Goal: Task Accomplishment & Management: Complete application form

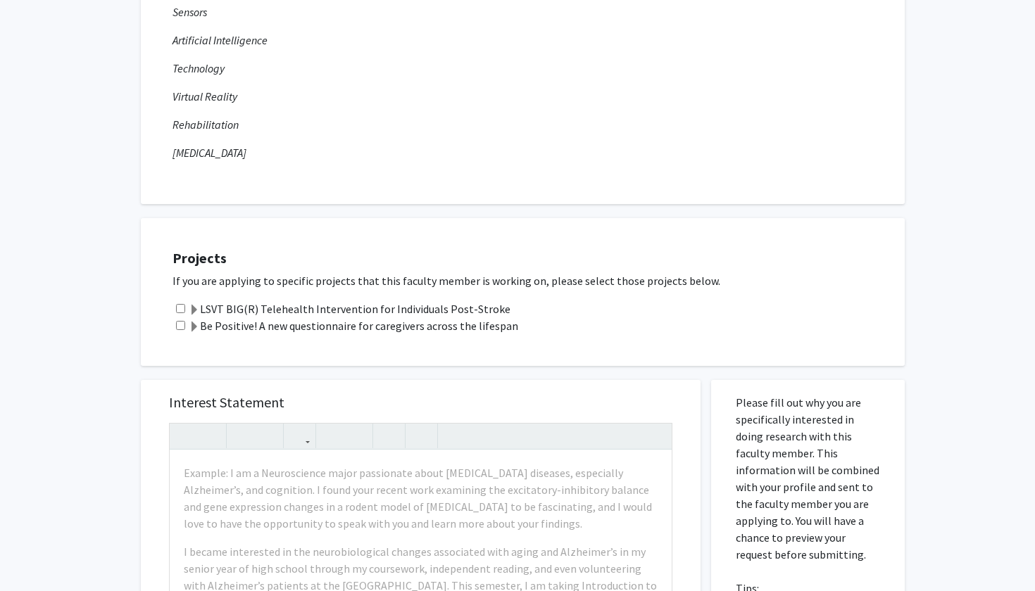
scroll to position [276, 0]
click at [189, 307] on span at bounding box center [194, 308] width 11 height 11
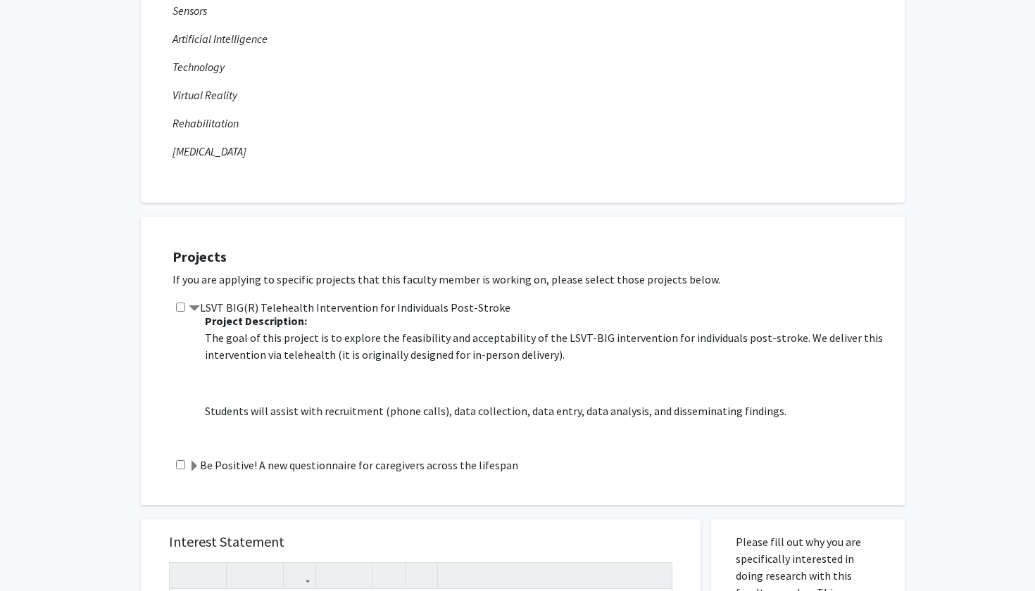
scroll to position [7, 0]
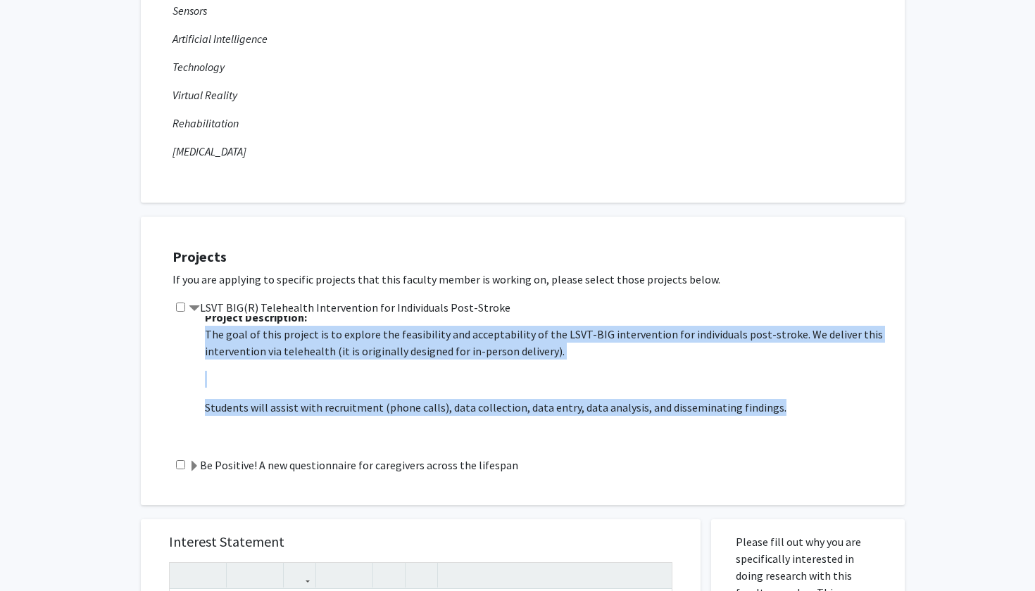
drag, startPoint x: 206, startPoint y: 339, endPoint x: 813, endPoint y: 428, distance: 613.3
click at [813, 428] on span "The goal of this project is to explore the feasibility and acceptability of the…" at bounding box center [548, 399] width 686 height 146
copy span "The goal of this project is to explore the feasibility and acceptability of the…"
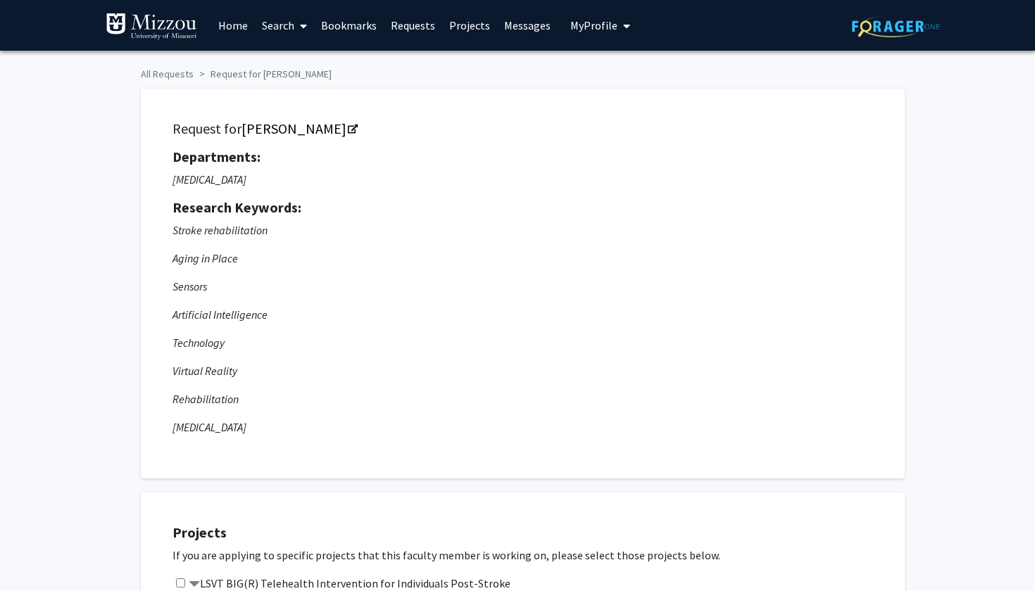
scroll to position [0, 0]
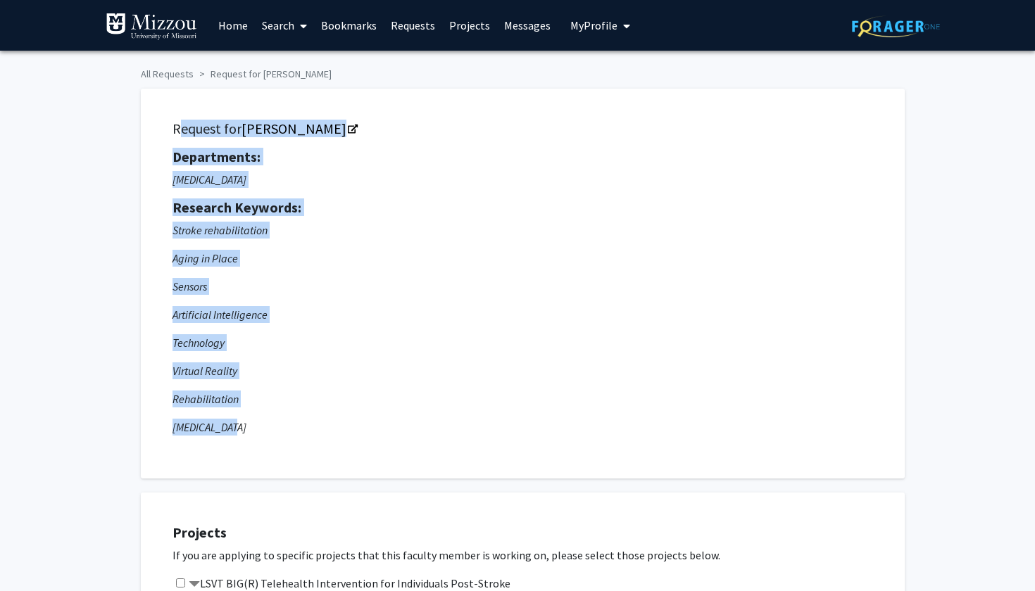
drag, startPoint x: 174, startPoint y: 131, endPoint x: 258, endPoint y: 436, distance: 317.0
click at [258, 436] on div "Request for [PERSON_NAME] Departments: [MEDICAL_DATA] Research Keywords: Stroke…" at bounding box center [522, 283] width 729 height 355
copy div "Request for [PERSON_NAME] Departments: [MEDICAL_DATA] Research Keywords: Stroke…"
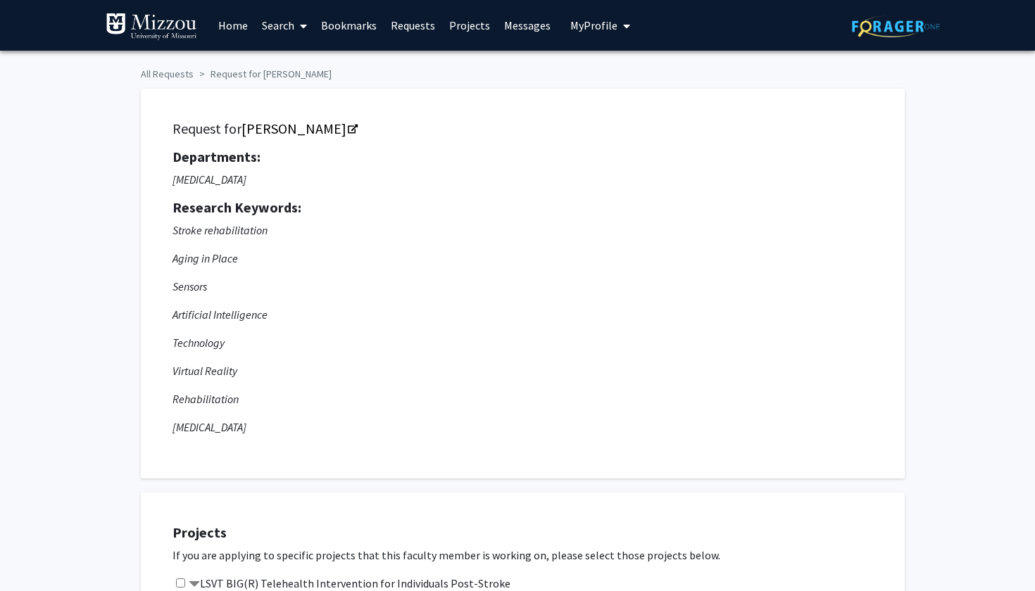
click at [279, 176] on p "[MEDICAL_DATA]" at bounding box center [522, 179] width 700 height 17
drag, startPoint x: 280, startPoint y: 182, endPoint x: 163, endPoint y: 131, distance: 128.0
click at [163, 131] on div "Request for [PERSON_NAME] Departments: [MEDICAL_DATA] Research Keywords: Stroke…" at bounding box center [522, 283] width 729 height 355
copy div "Request for [PERSON_NAME] Departments: [MEDICAL_DATA]"
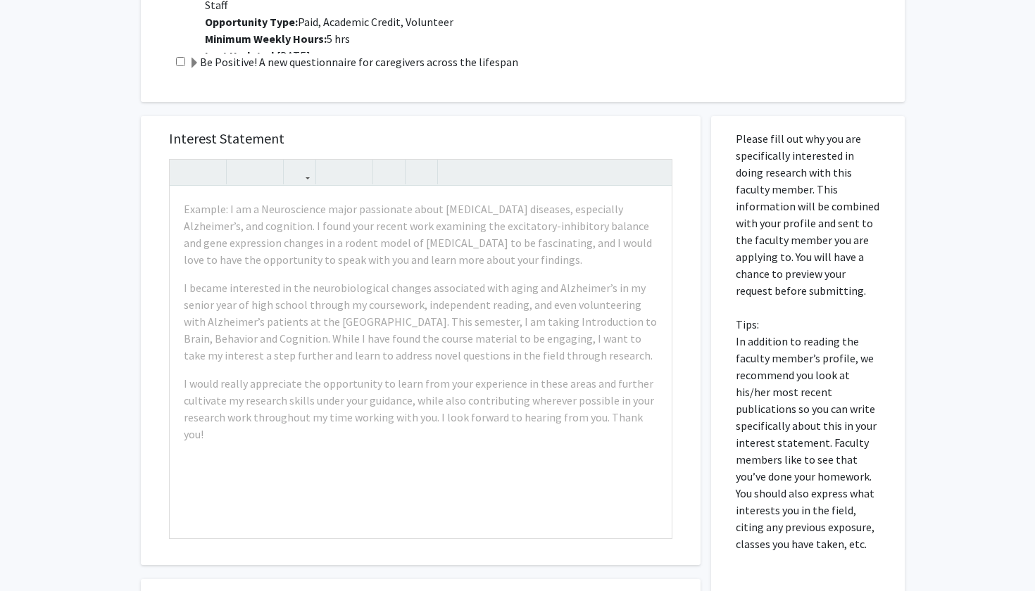
scroll to position [679, 0]
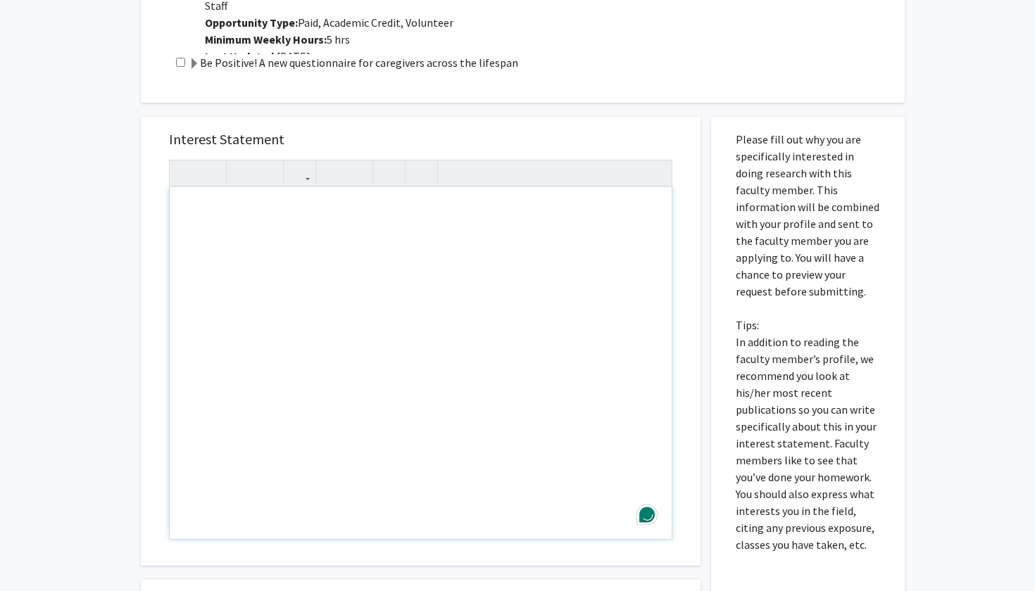
paste div "Note to users with screen readers: Please press Alt+0 or Option+0 to deactivate…"
type textarea "<l>I’d si ametconse adipiscing el seddo, eiusm temporin utlab etdolo, mag ali e…"
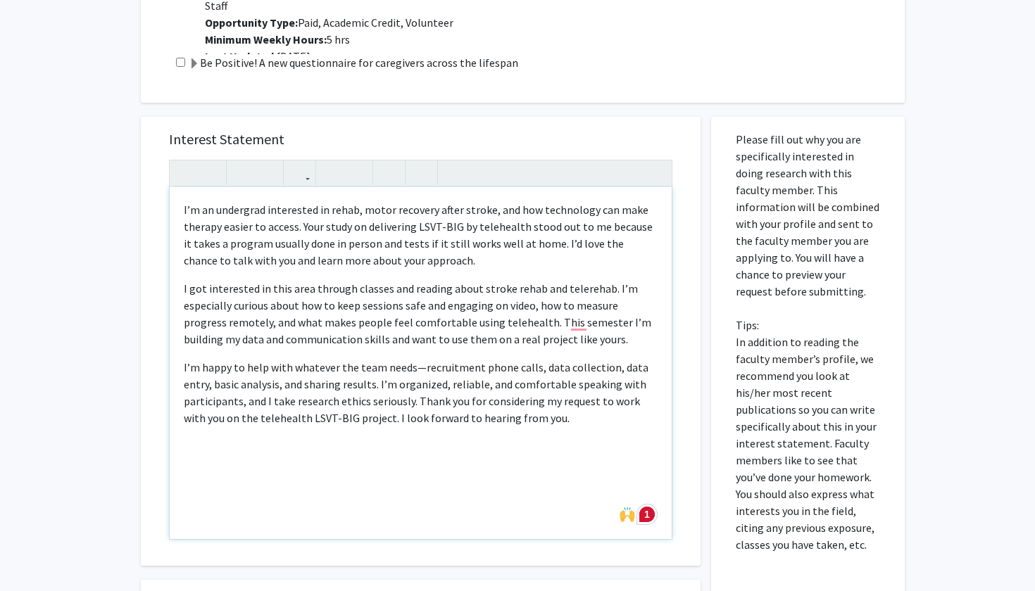
click at [257, 215] on p "I’m an undergrad interested in rehab, motor recovery after stroke, and how tech…" at bounding box center [421, 235] width 474 height 68
click at [297, 211] on p "I’m a sophomore and a health science major. I'm interested in rehab, motor reco…" at bounding box center [421, 235] width 474 height 68
click at [418, 373] on p "I’m happy to help with whatever the team needs—recruitment phone calls, data co…" at bounding box center [421, 393] width 474 height 68
click at [457, 390] on p "I’m happy to help with whatever the team needs, whether it's recruitment phone …" at bounding box center [421, 393] width 474 height 68
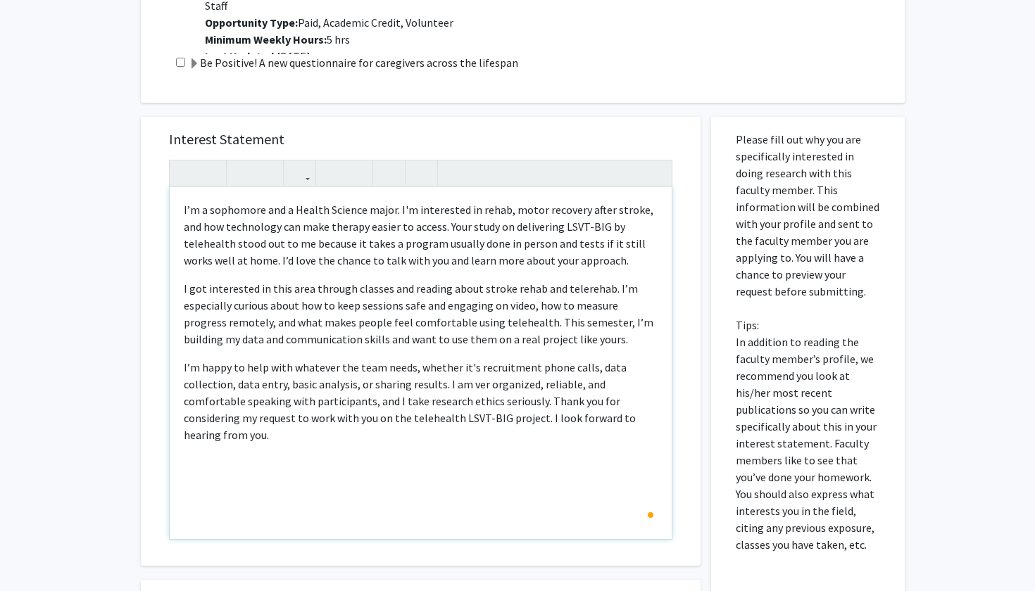
type textarea "<l>I’d s ametconse adi e Seddoe Tempori utlab. E'd magnaaliqu en admin, venia q…"
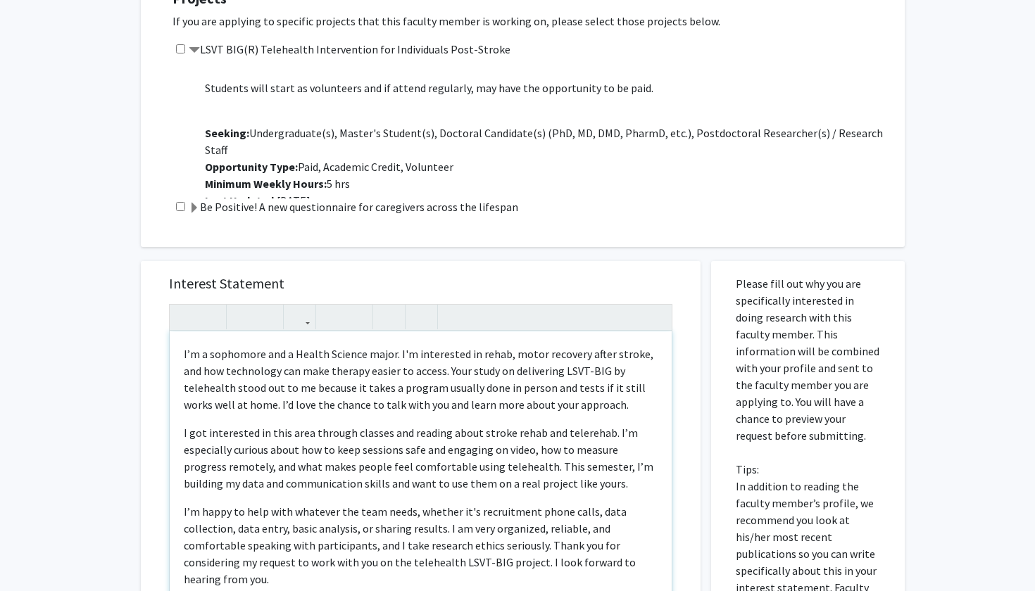
scroll to position [530, 0]
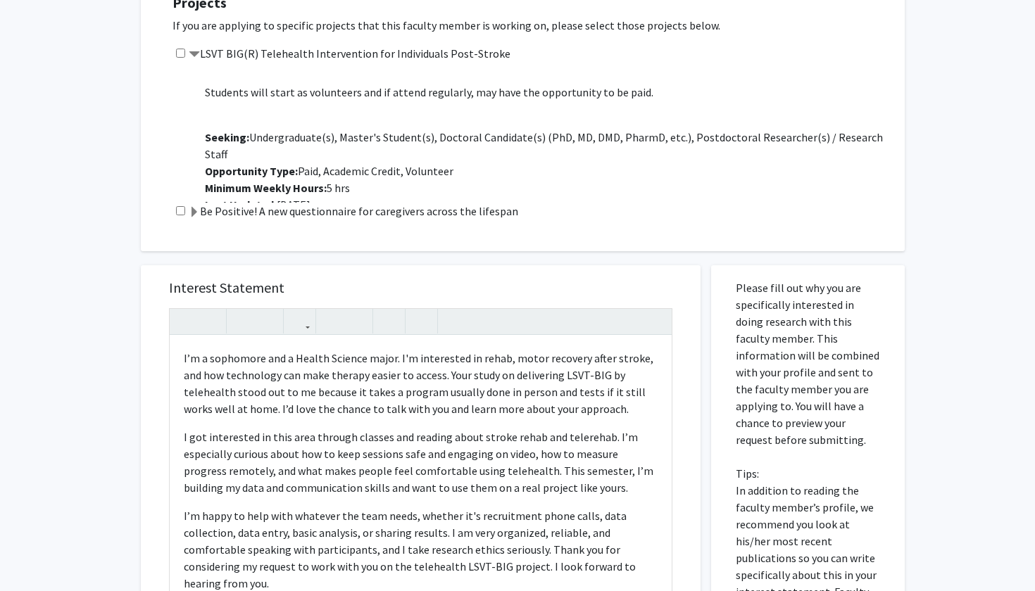
click at [189, 57] on span at bounding box center [194, 54] width 11 height 11
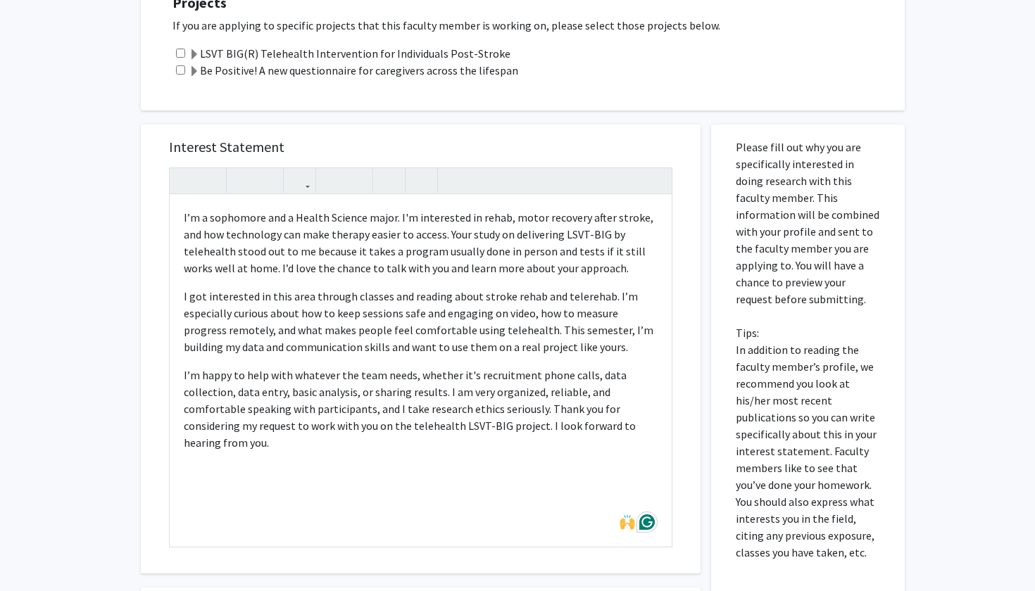
click at [181, 56] on input "checkbox" at bounding box center [180, 53] width 9 height 9
checkbox input "true"
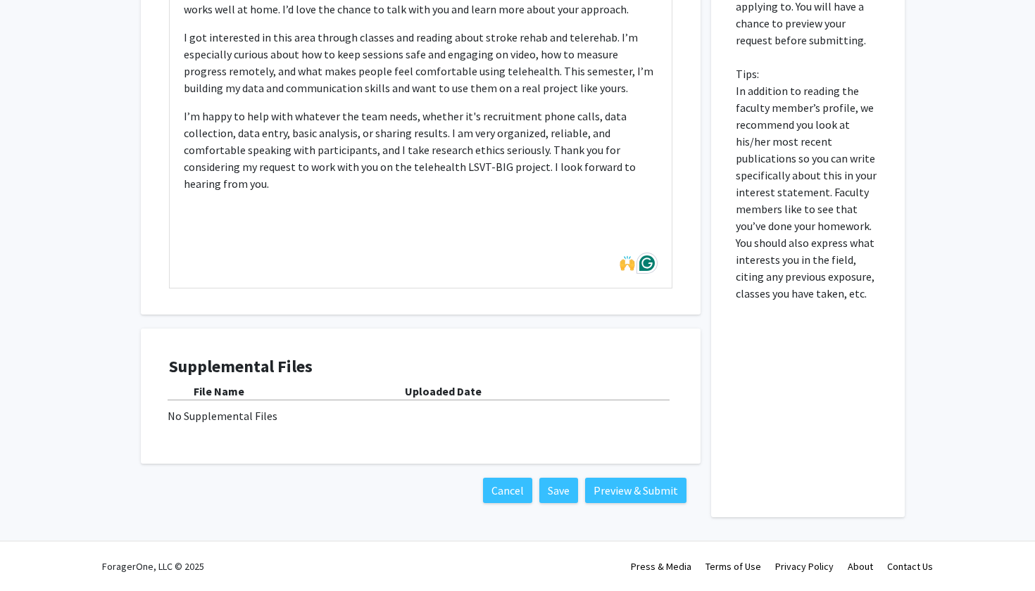
scroll to position [791, 0]
click at [617, 496] on button "Preview & Submit" at bounding box center [635, 490] width 101 height 25
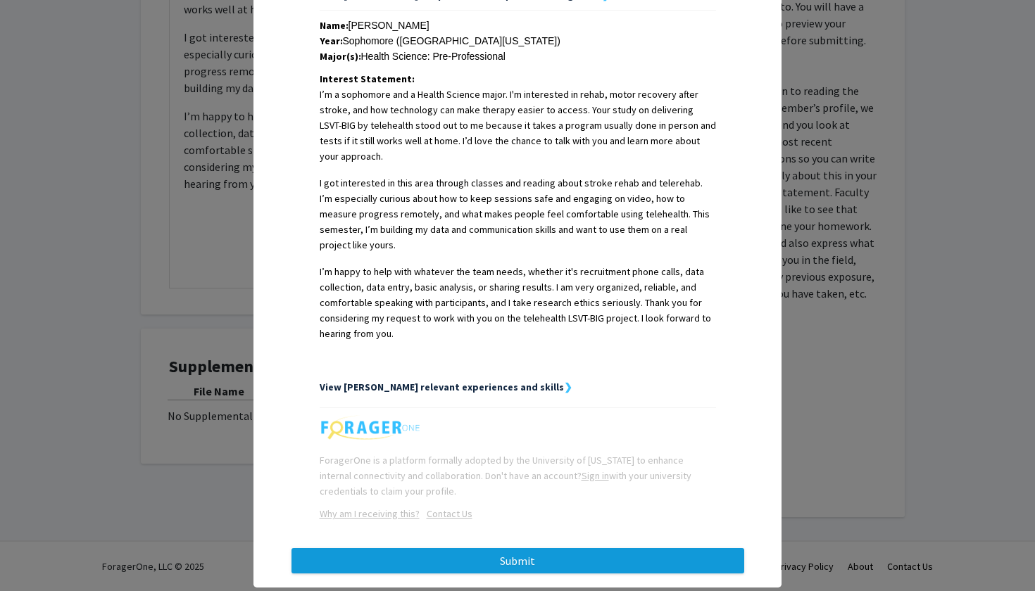
scroll to position [313, 0]
click at [542, 549] on button "Submit" at bounding box center [517, 561] width 453 height 25
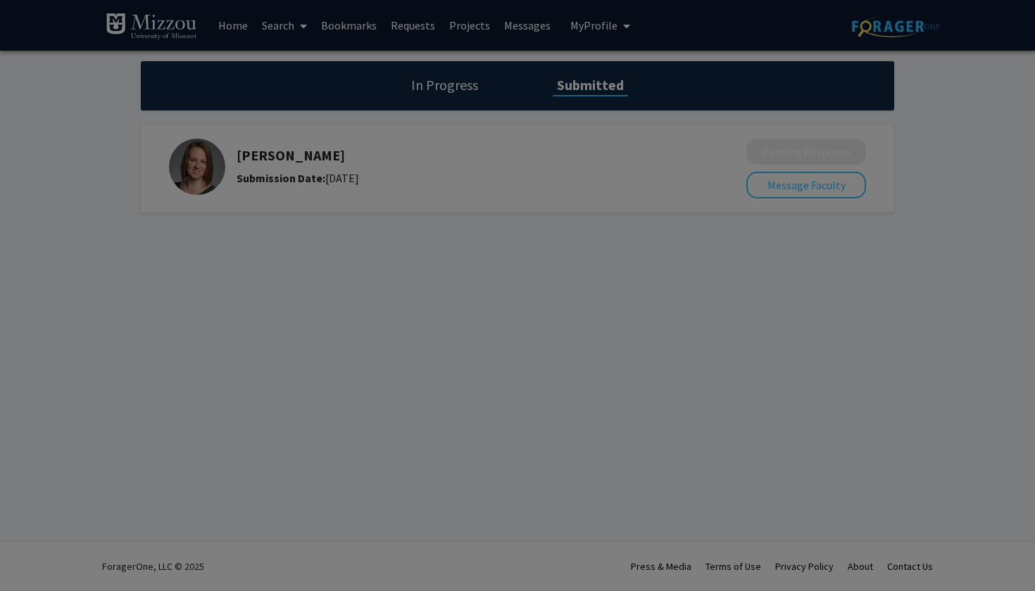
click at [862, 26] on div at bounding box center [517, 295] width 1035 height 591
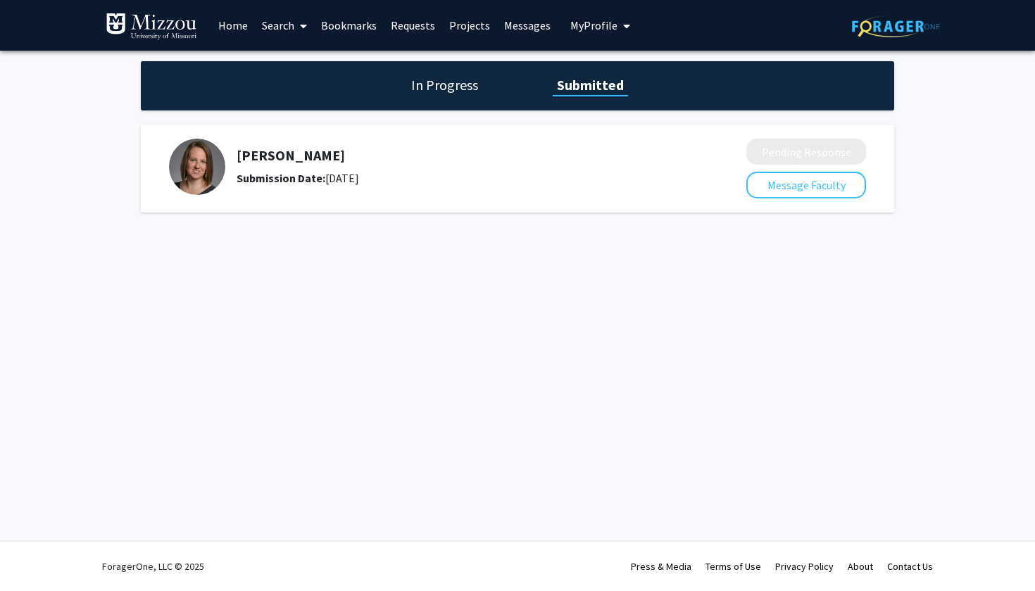
click at [868, 320] on div "Skip navigation Home Search Bookmarks Requests Projects Messages My Profile Jac…" at bounding box center [517, 295] width 1035 height 591
